Goal: Find specific page/section: Find specific page/section

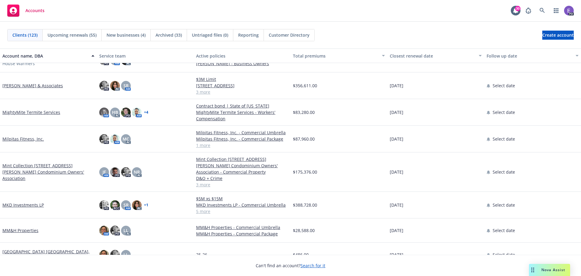
scroll to position [1695, 0]
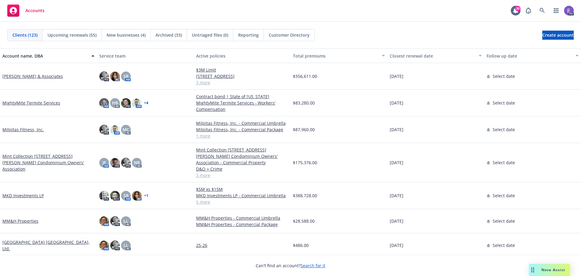
click at [45, 164] on link "Mint Collection [STREET_ADDRESS][PERSON_NAME] Condominium Owners' Association" at bounding box center [48, 162] width 92 height 19
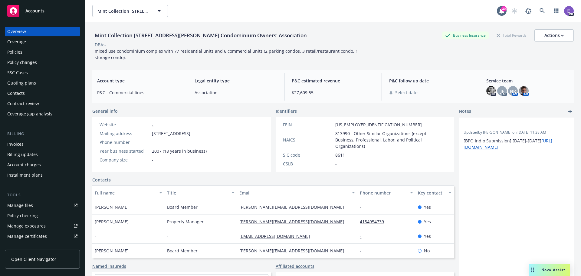
click at [17, 51] on div "Policies" at bounding box center [14, 52] width 15 height 10
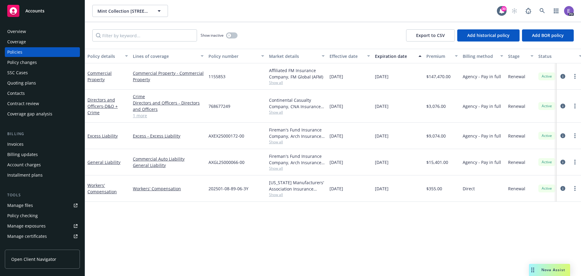
click at [22, 143] on div "Invoices" at bounding box center [15, 144] width 16 height 10
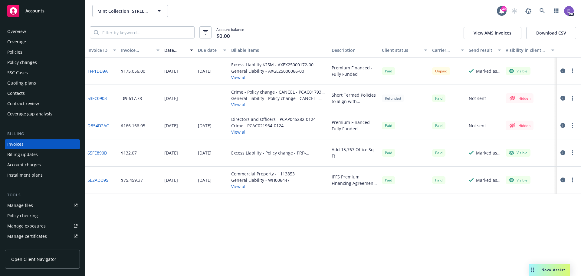
click at [32, 9] on span "Accounts" at bounding box center [34, 10] width 19 height 5
